Goal: Check status: Check status

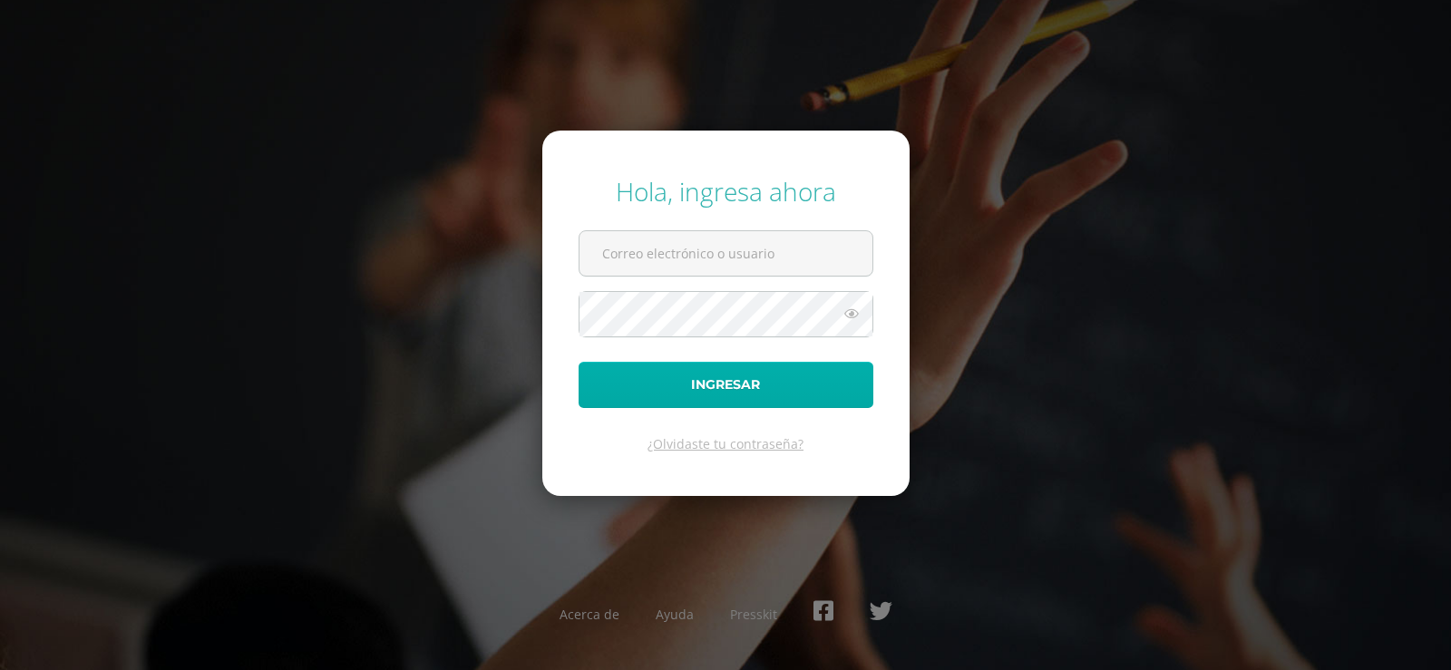
type input "elsantoss@sagradocorazon.edu.gt"
click at [825, 366] on button "Ingresar" at bounding box center [726, 385] width 295 height 46
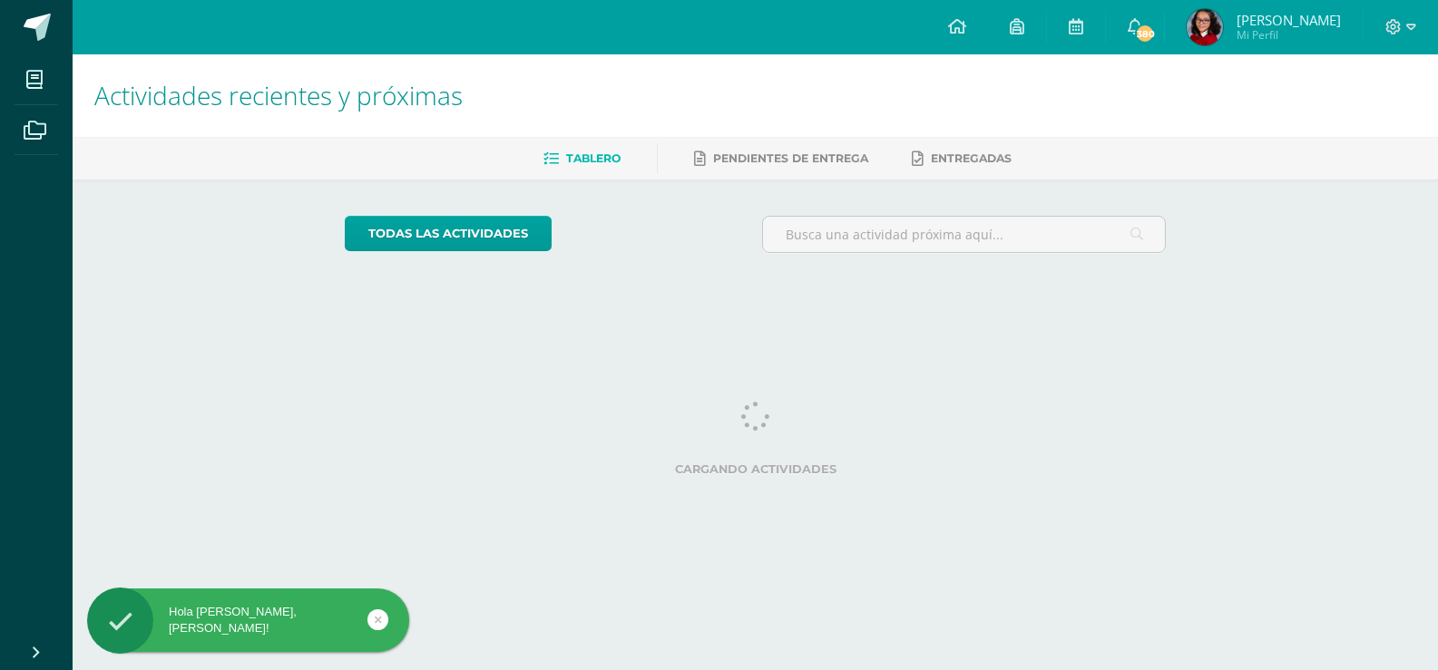
click at [1315, 24] on span "[PERSON_NAME]" at bounding box center [1288, 20] width 104 height 18
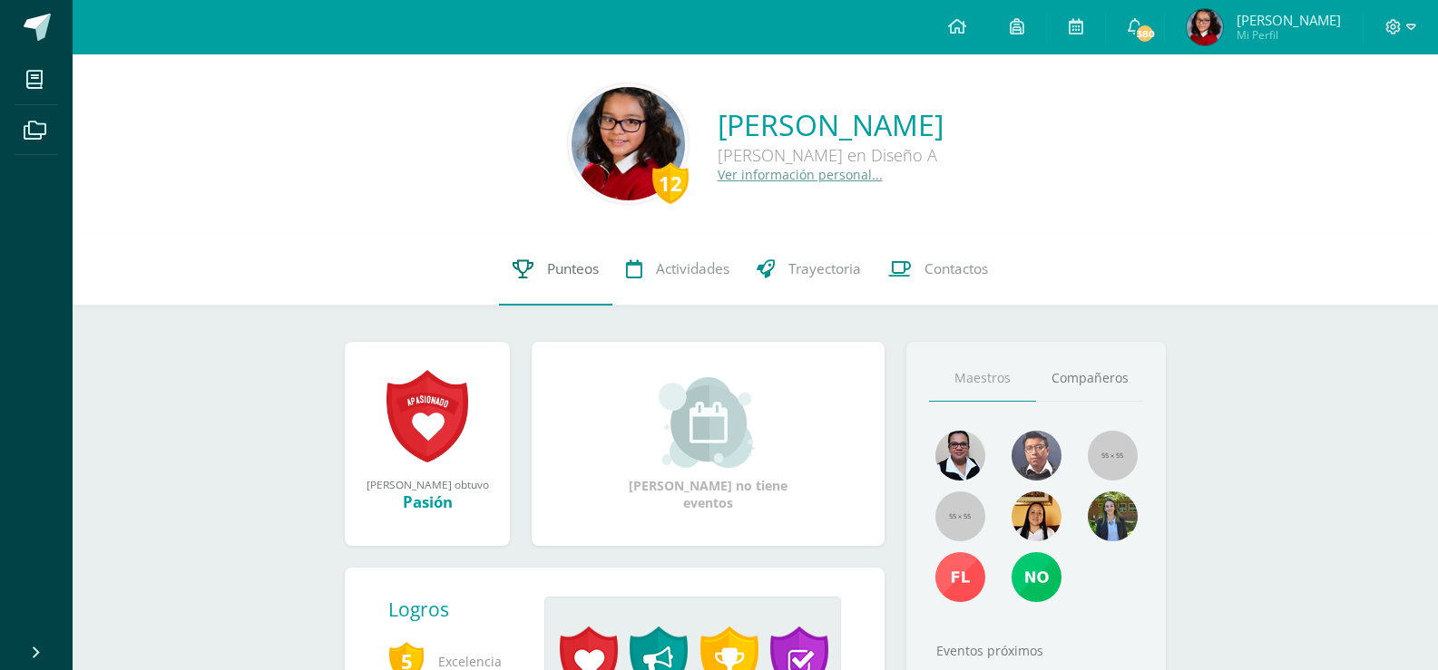
click at [581, 274] on span "Punteos" at bounding box center [573, 268] width 52 height 19
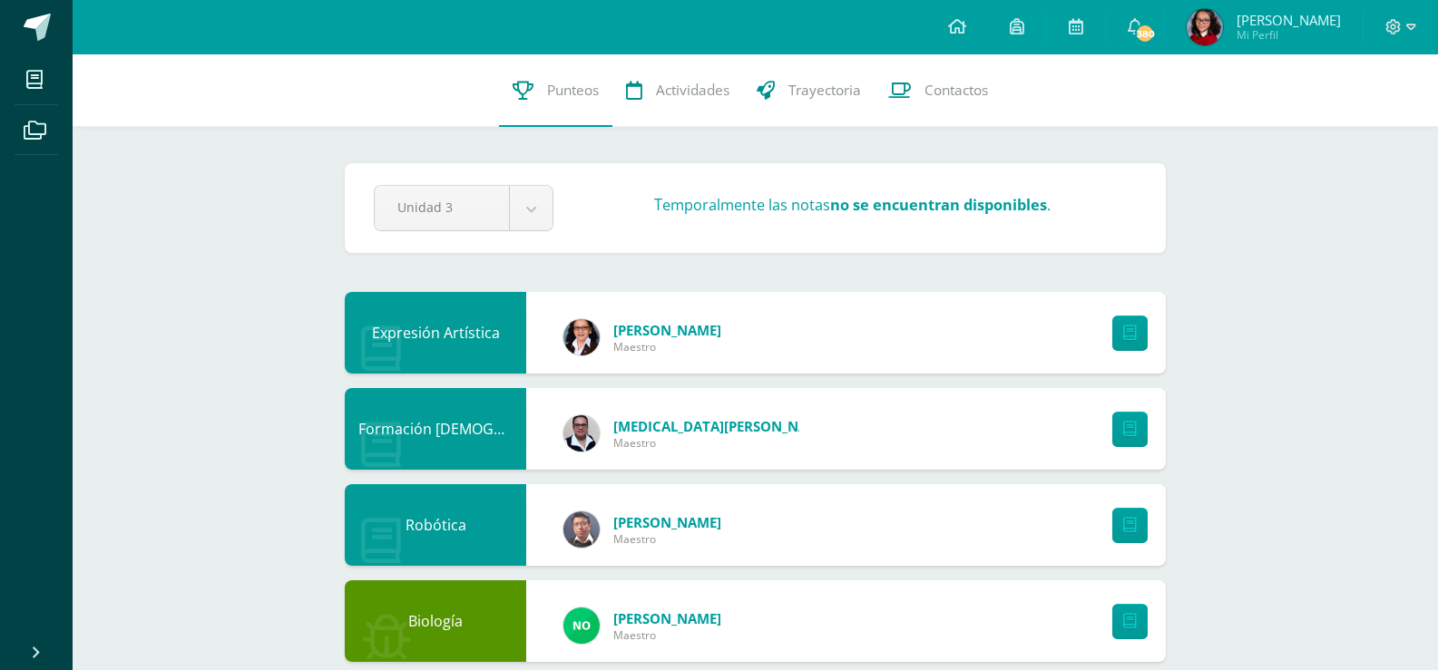
click at [1223, 17] on img at bounding box center [1205, 27] width 36 height 36
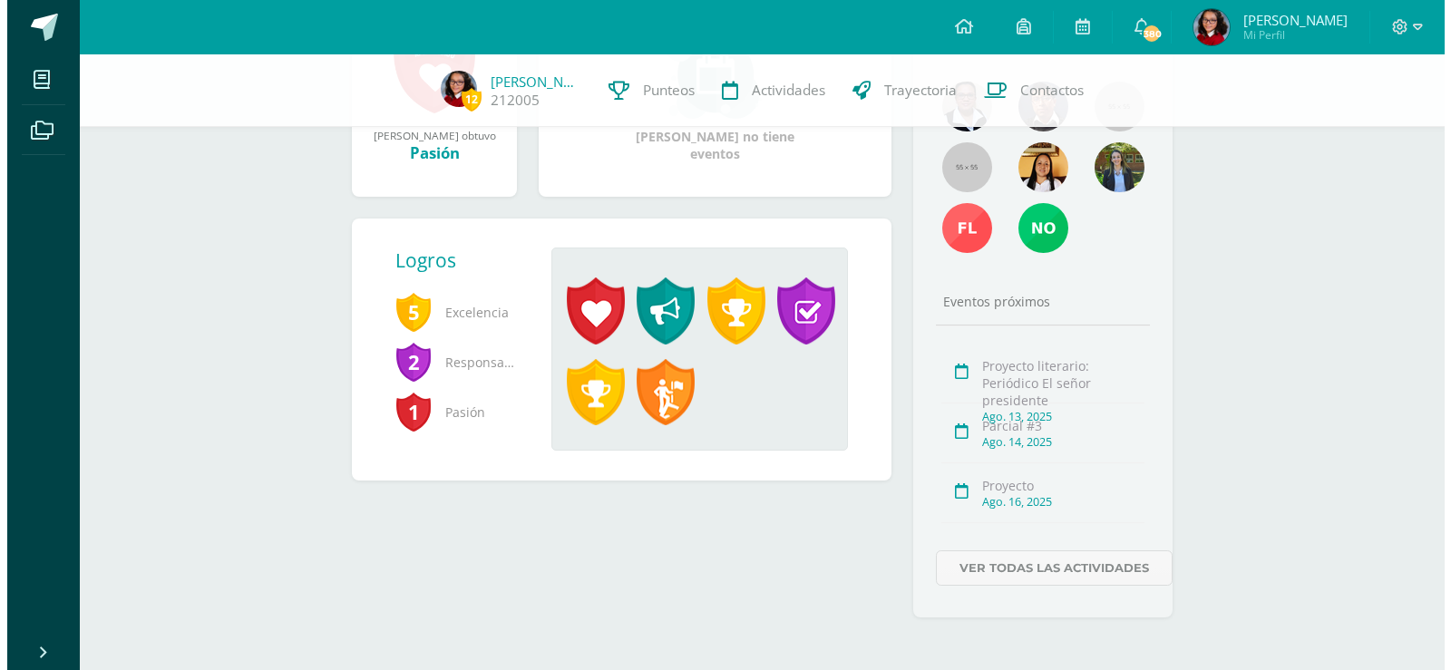
scroll to position [347, 0]
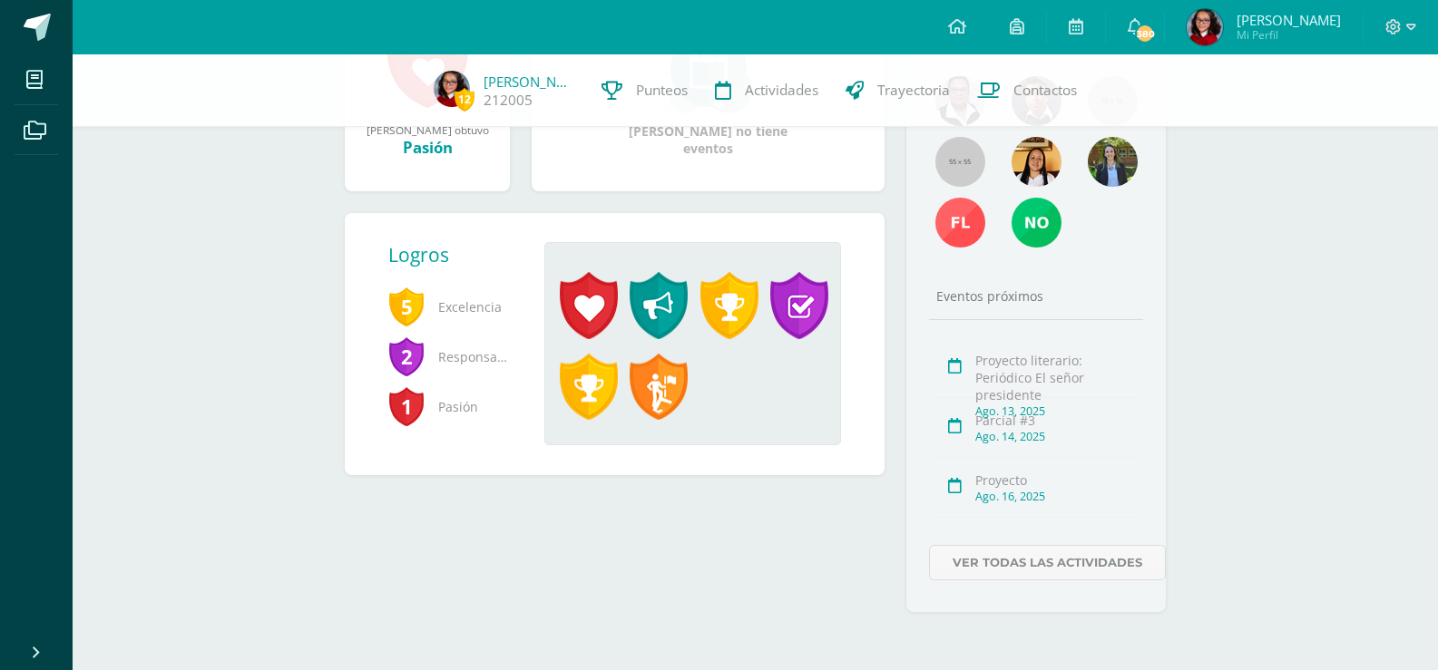
drag, startPoint x: 0, startPoint y: 0, endPoint x: 1450, endPoint y: 544, distance: 1549.2
click at [1437, 544] on html "Mis cursos Archivos Cerrar panel Biología [PERSON_NAME] en Diseño "A" Diseño Gr…" at bounding box center [719, 162] width 1438 height 1018
click at [601, 302] on span at bounding box center [589, 305] width 58 height 67
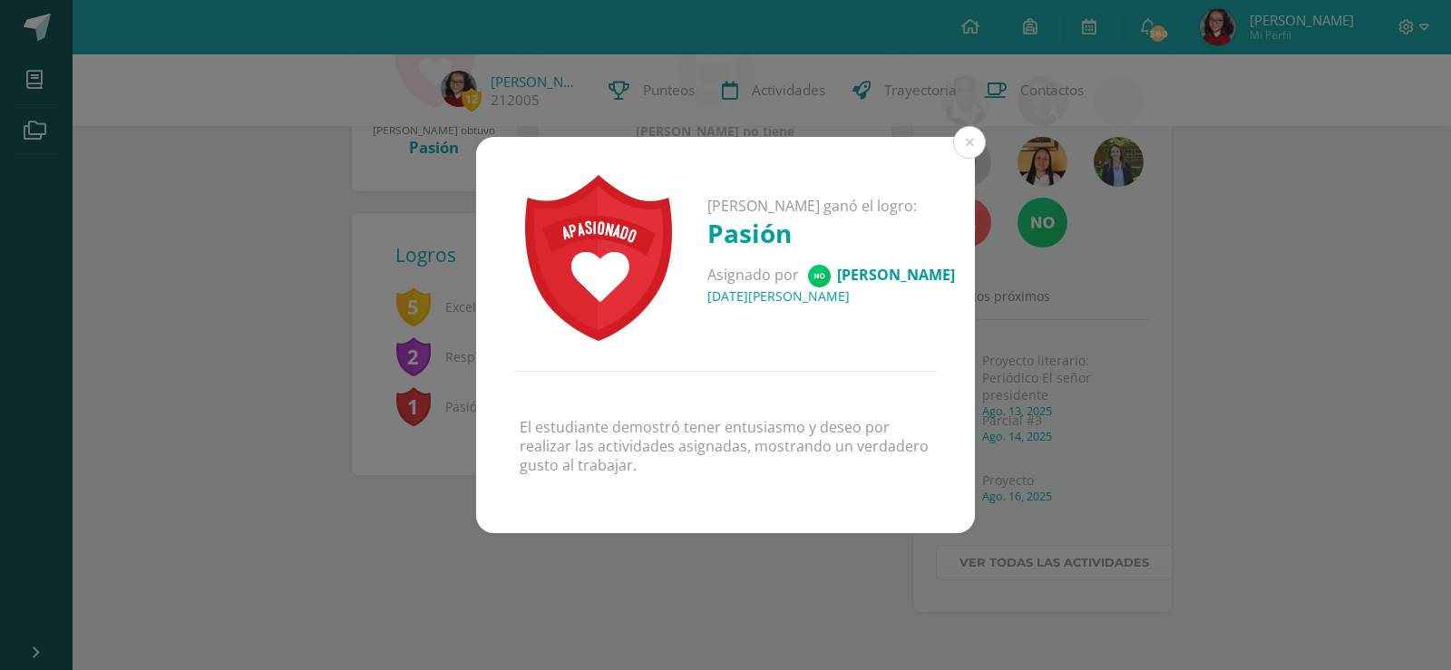
click at [382, 337] on div "[PERSON_NAME] ganó el logro: Pasión Asignado por [PERSON_NAME] [DATE][PERSON_NA…" at bounding box center [725, 335] width 1437 height 396
